Goal: Find specific page/section: Find specific page/section

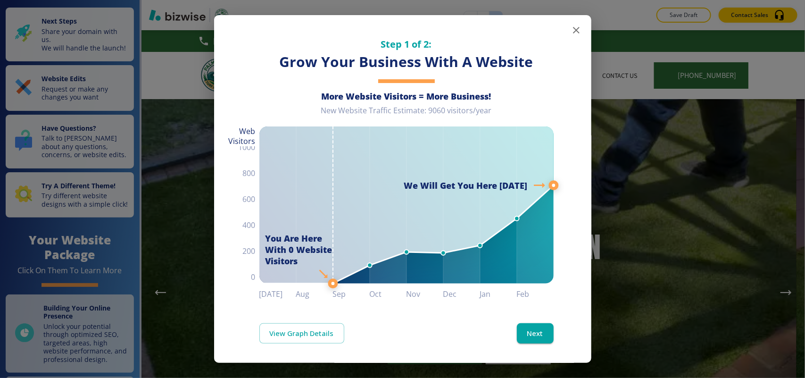
click at [571, 32] on icon "button" at bounding box center [576, 30] width 11 height 11
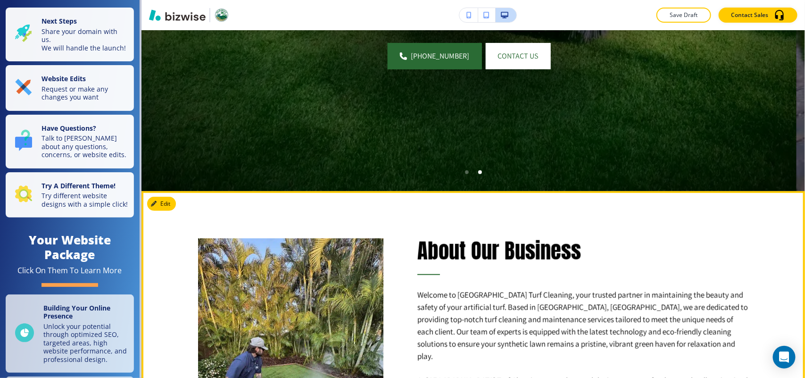
scroll to position [177, 0]
